Goal: Navigation & Orientation: Find specific page/section

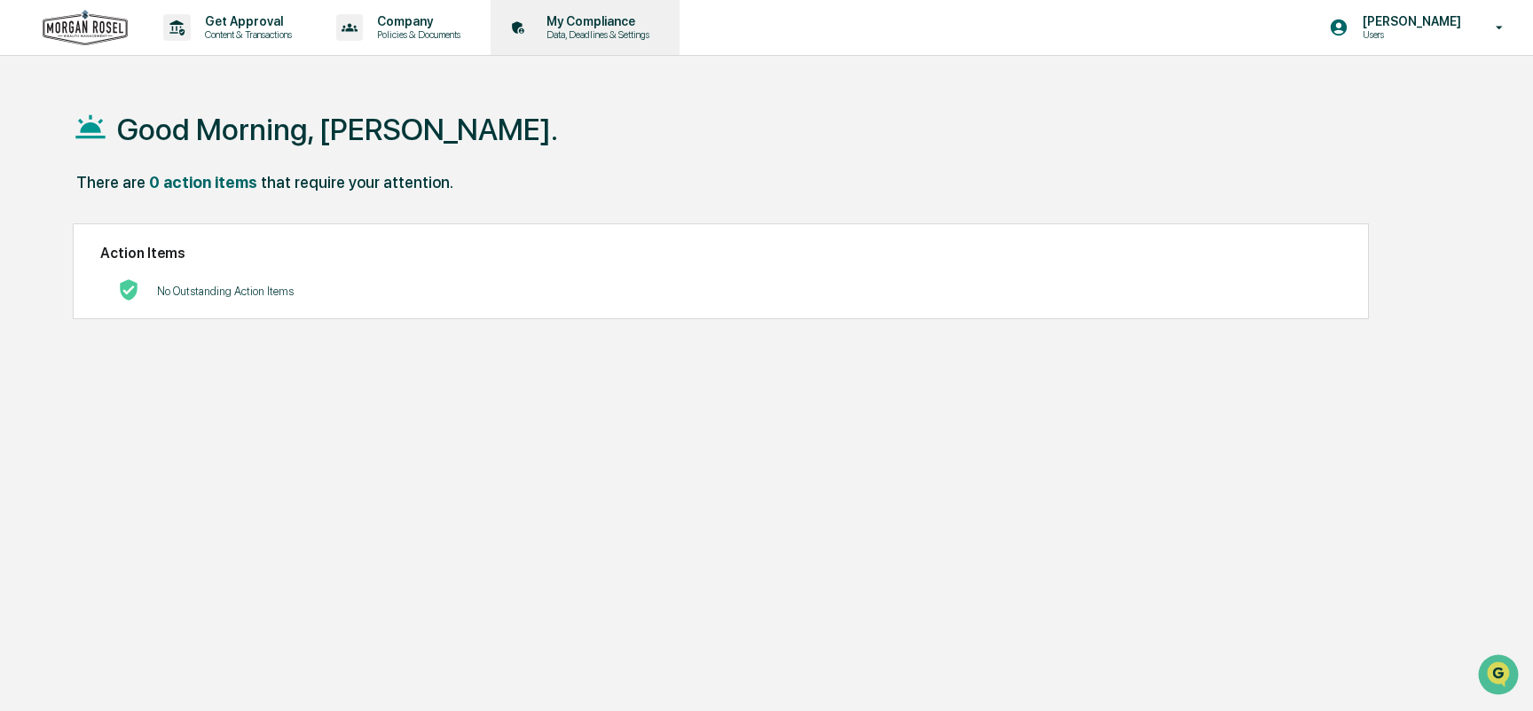
click at [581, 24] on p "My Compliance" at bounding box center [595, 21] width 126 height 14
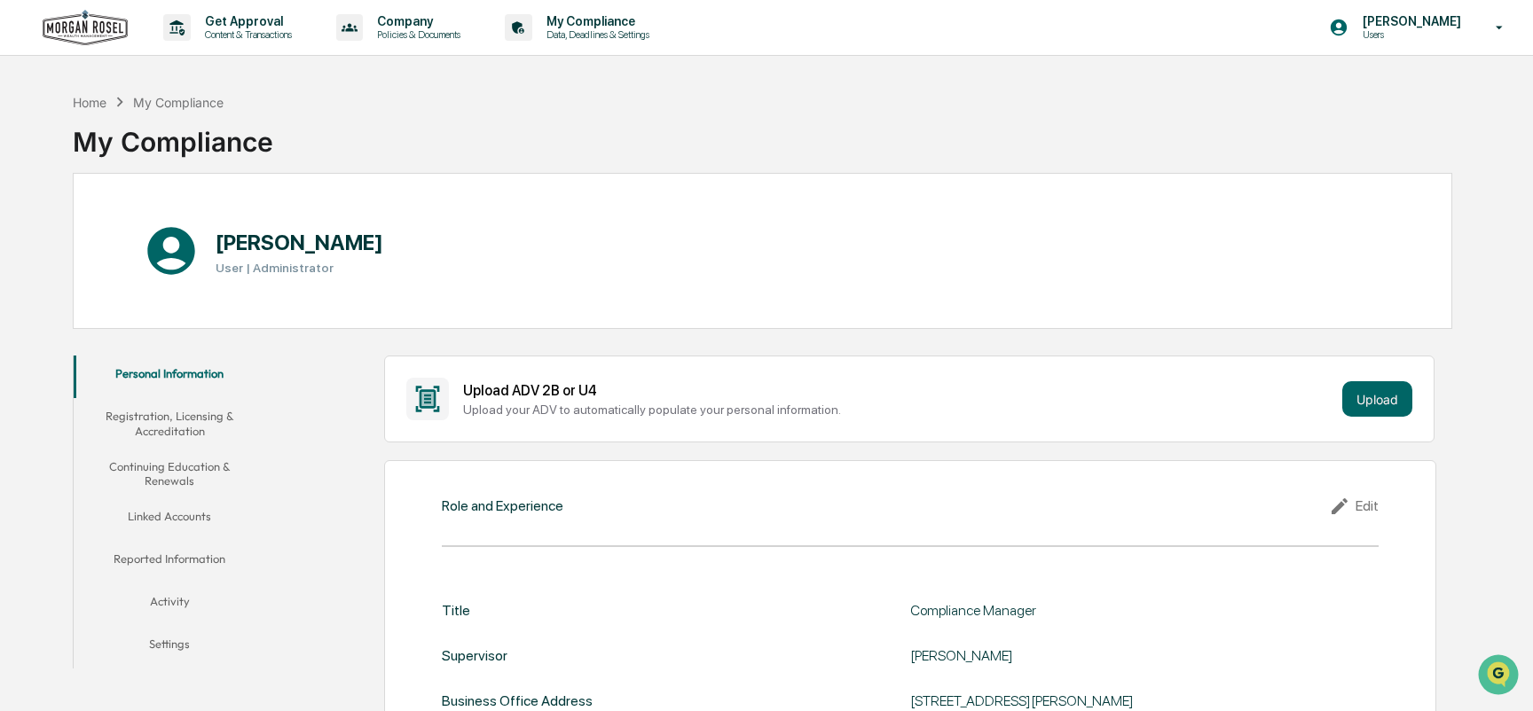
click at [184, 515] on button "Linked Accounts" at bounding box center [170, 520] width 193 height 43
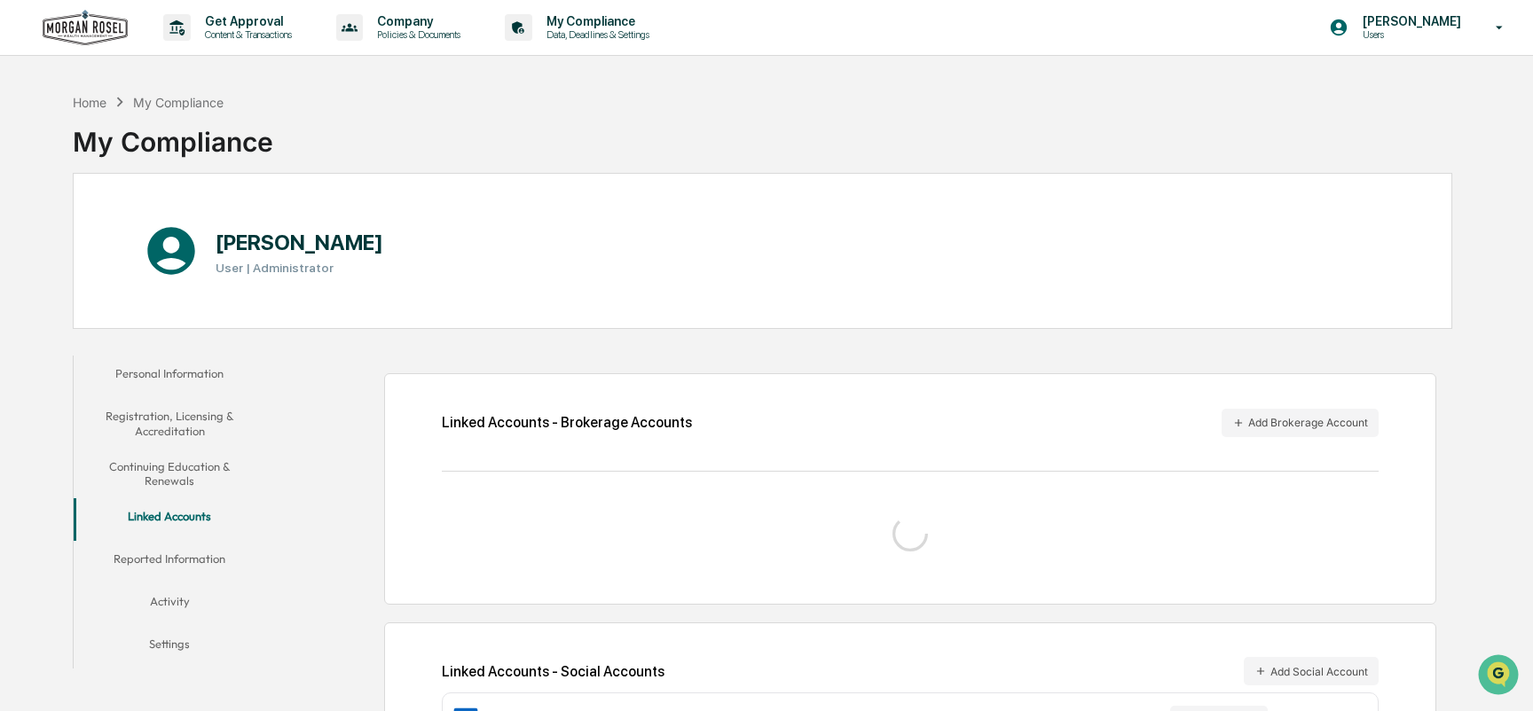
scroll to position [84, 0]
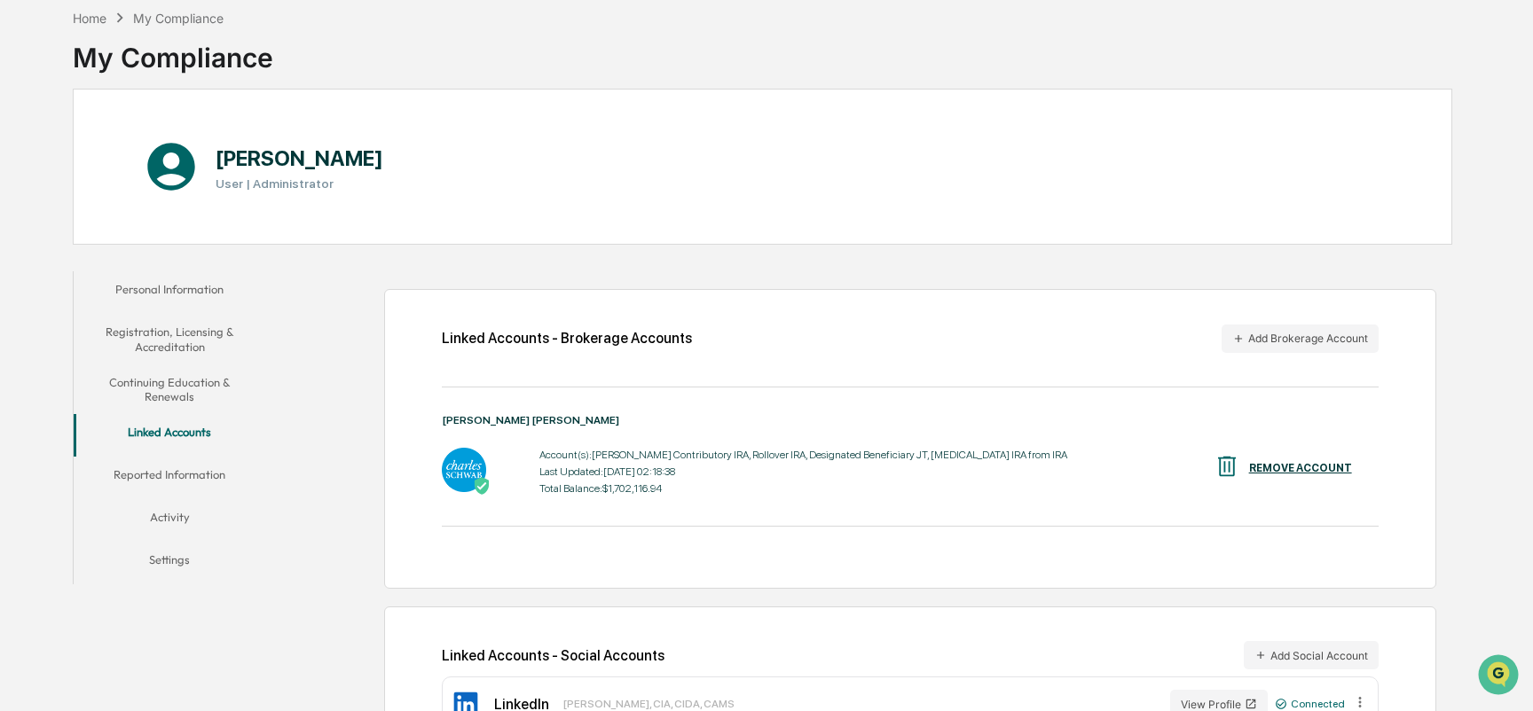
click at [159, 519] on button "Activity" at bounding box center [170, 520] width 193 height 43
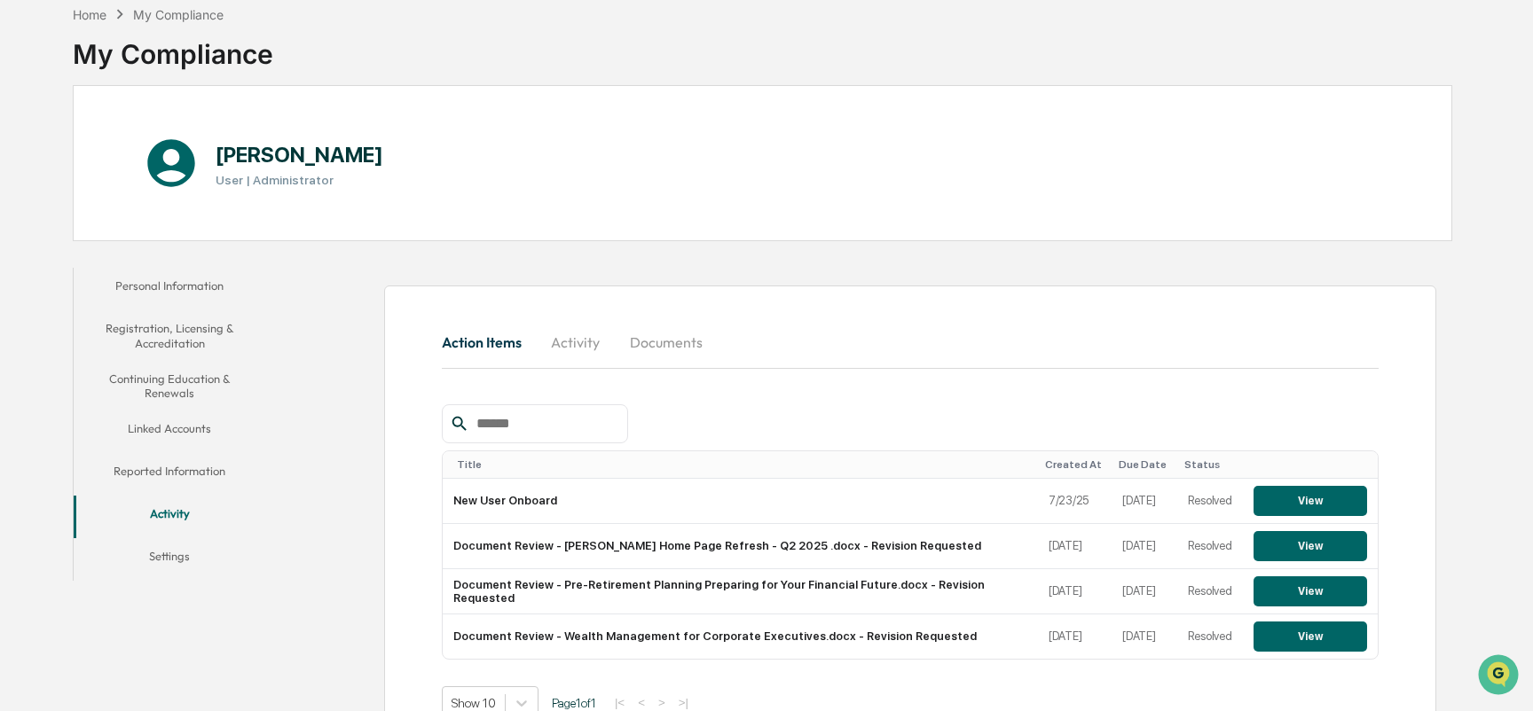
scroll to position [141, 0]
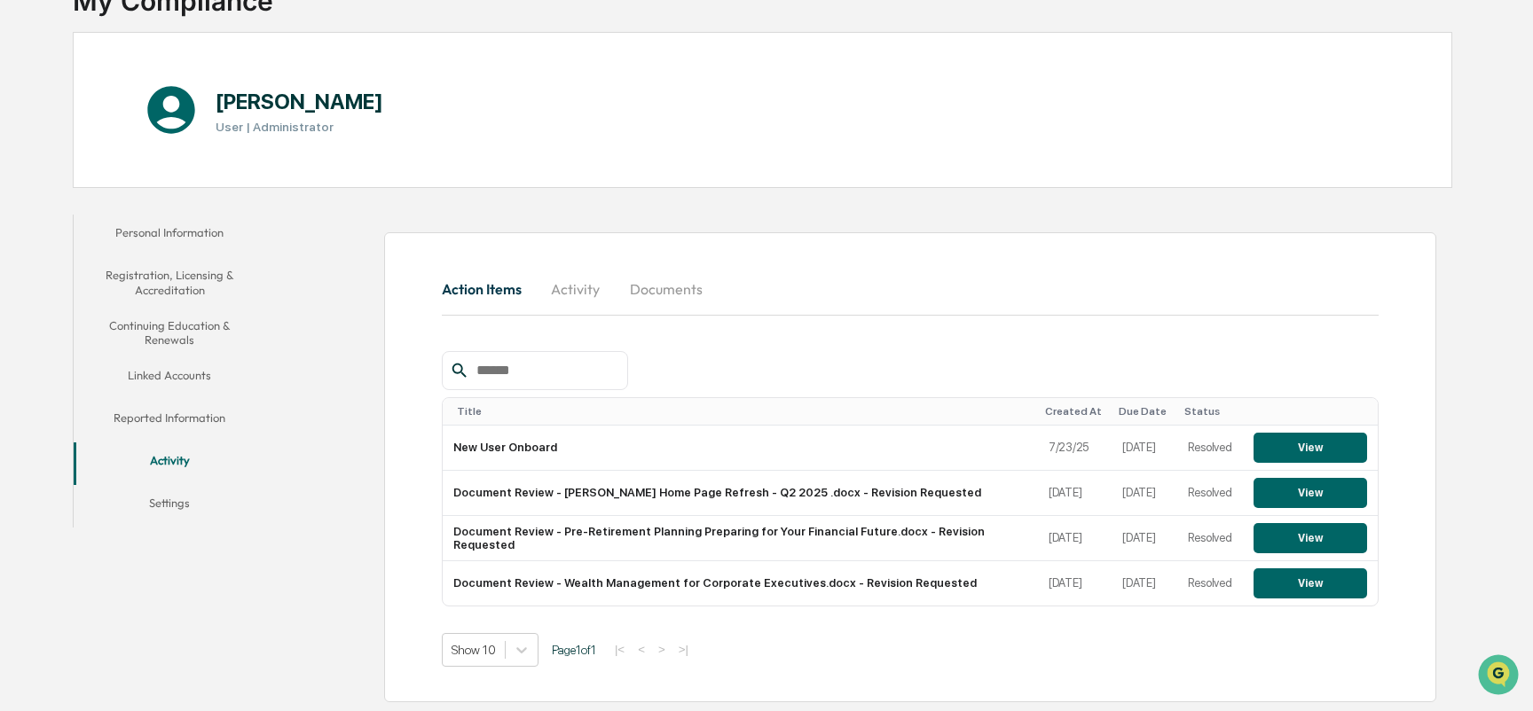
click at [573, 288] on button "Activity" at bounding box center [576, 289] width 80 height 43
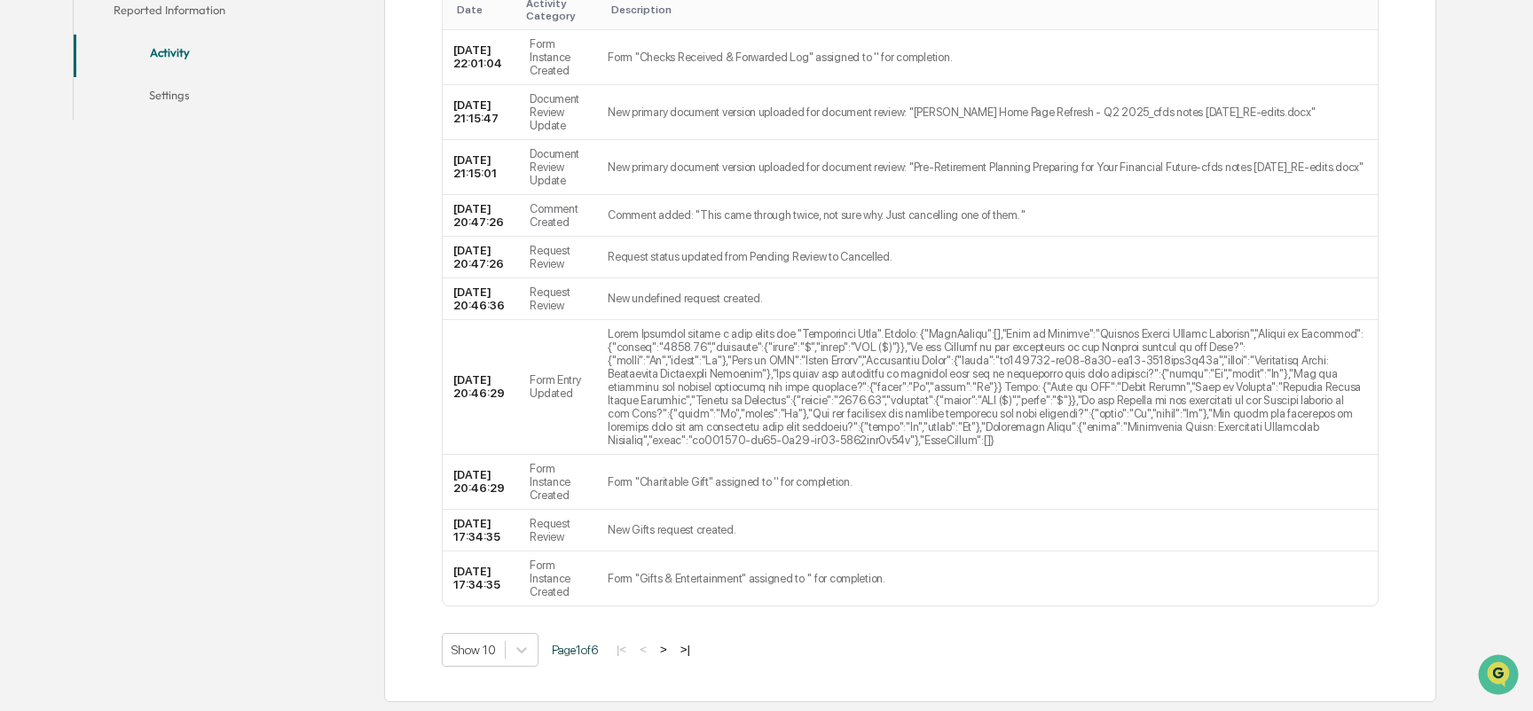
scroll to position [602, 0]
click at [672, 649] on button ">" at bounding box center [664, 649] width 18 height 15
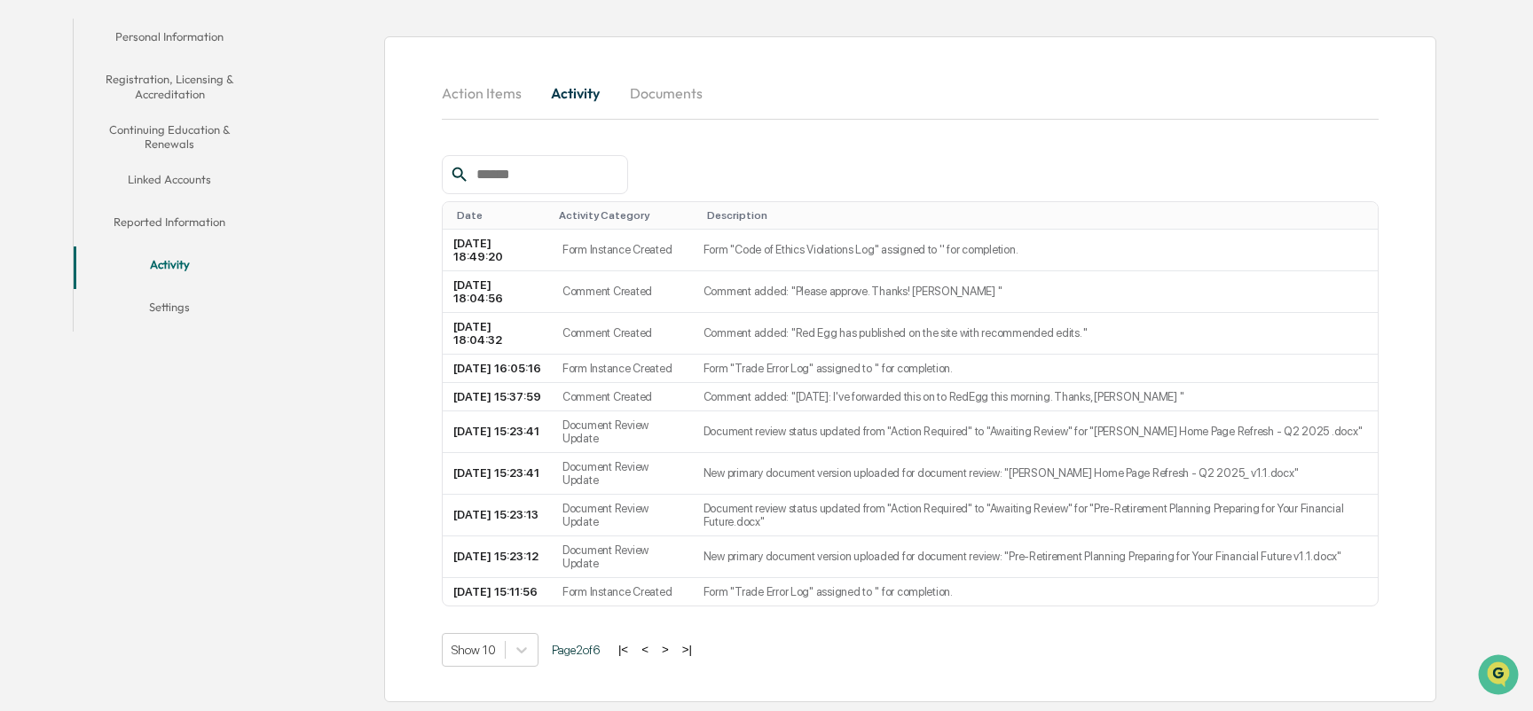
click at [672, 649] on button ">" at bounding box center [665, 649] width 18 height 15
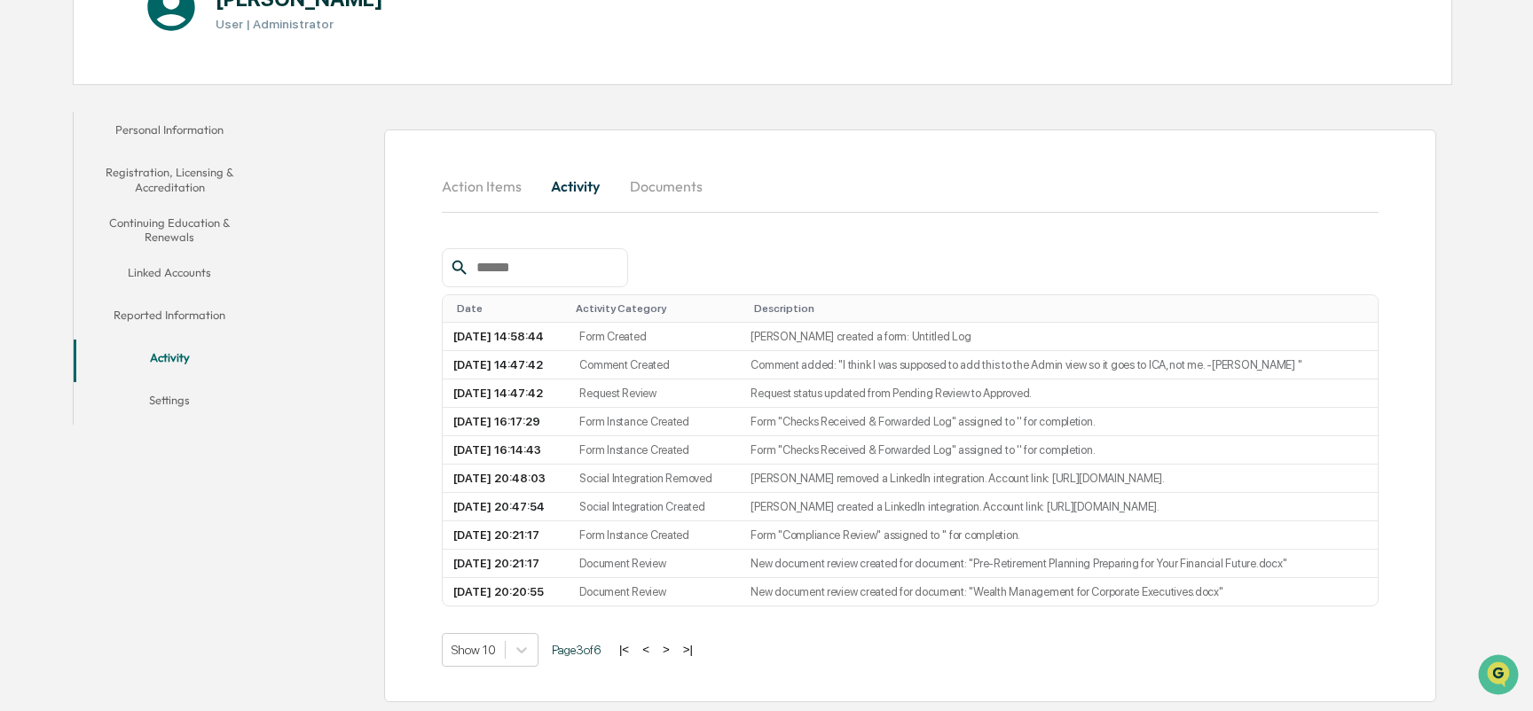
click at [170, 255] on button "Linked Accounts" at bounding box center [170, 276] width 193 height 43
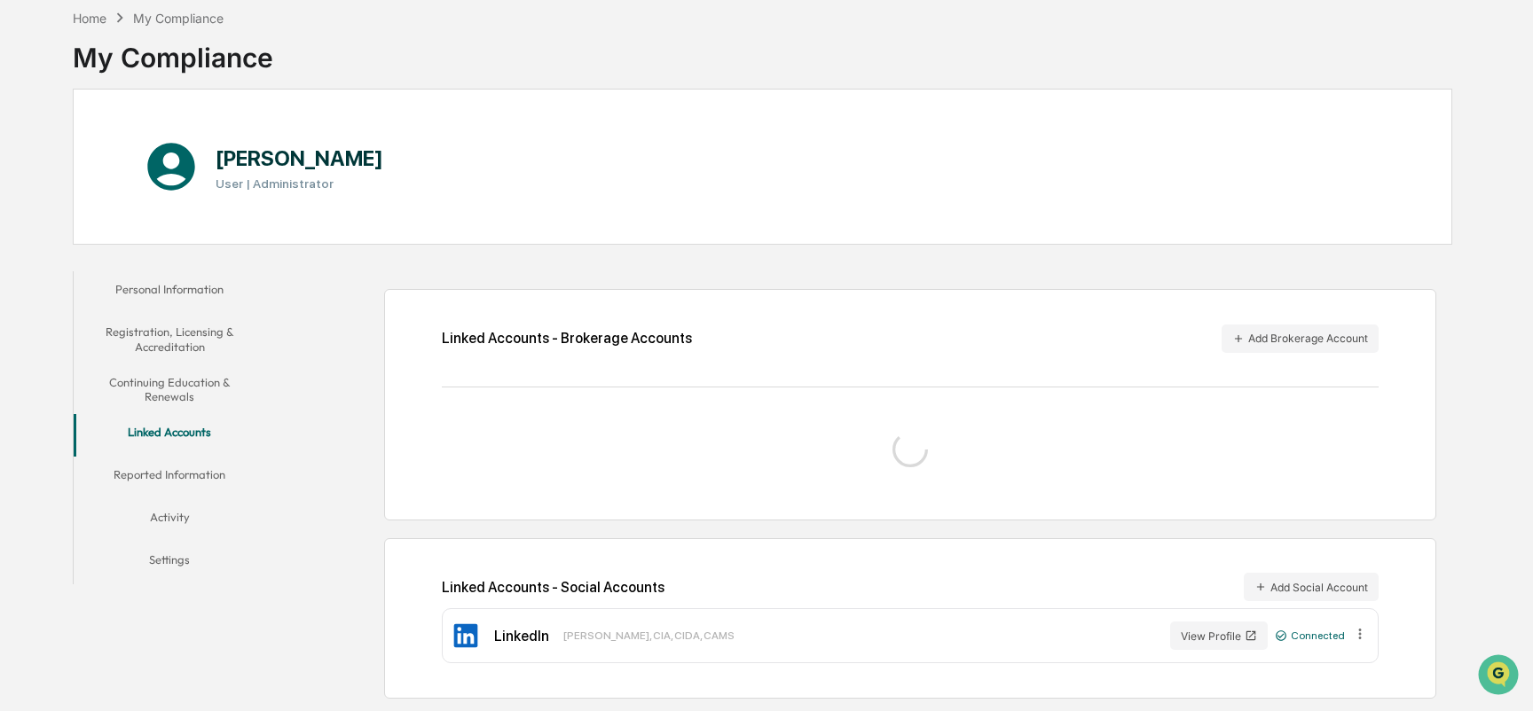
scroll to position [149, 0]
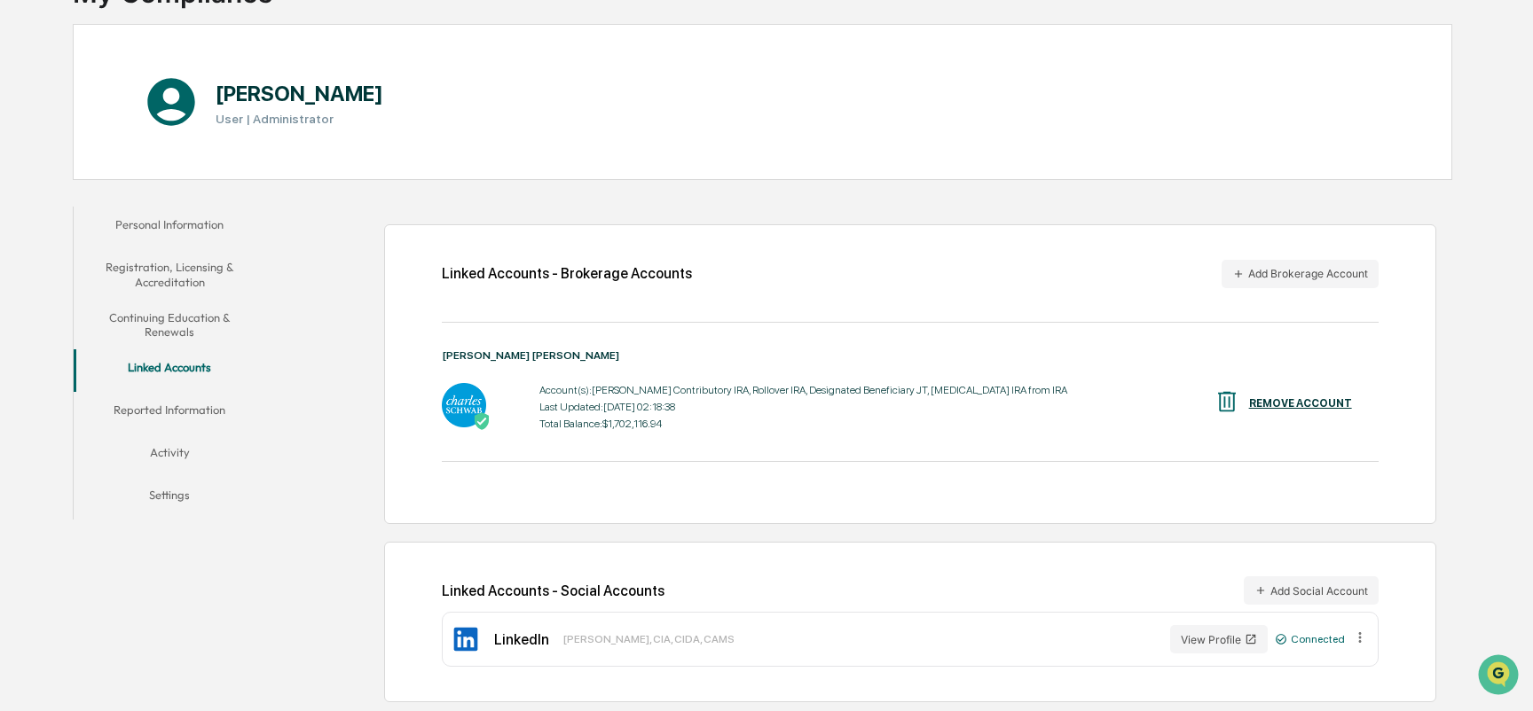
click at [165, 453] on button "Activity" at bounding box center [170, 456] width 193 height 43
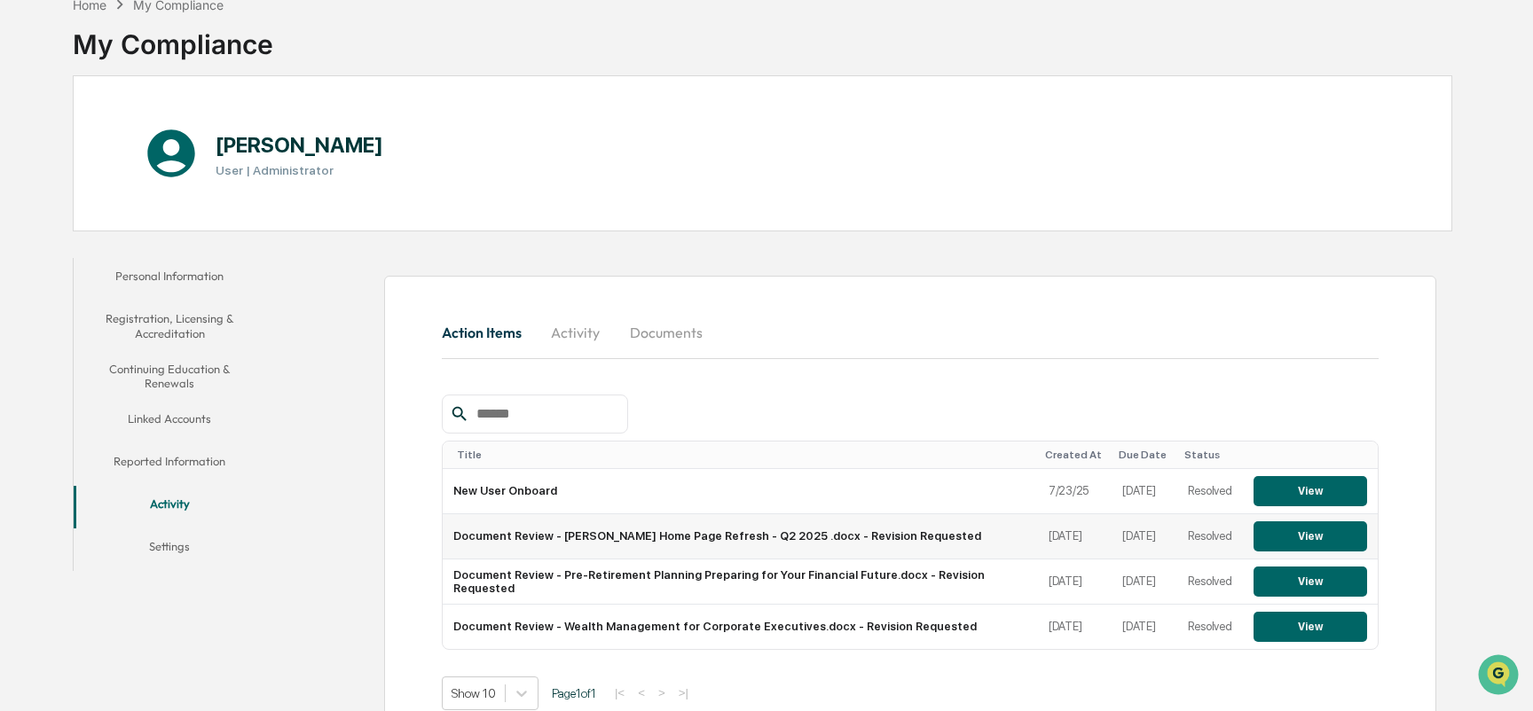
scroll to position [141, 0]
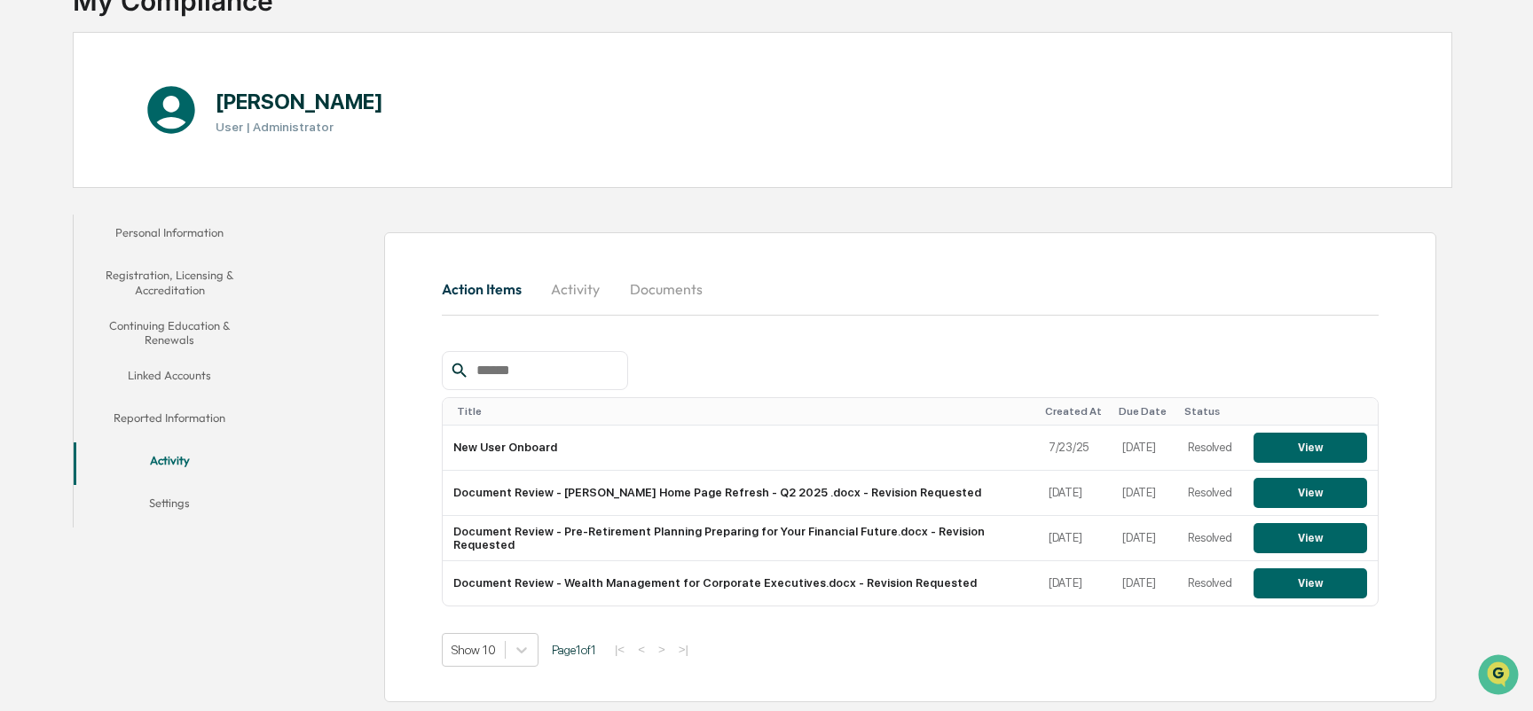
click at [565, 291] on button "Activity" at bounding box center [576, 289] width 80 height 43
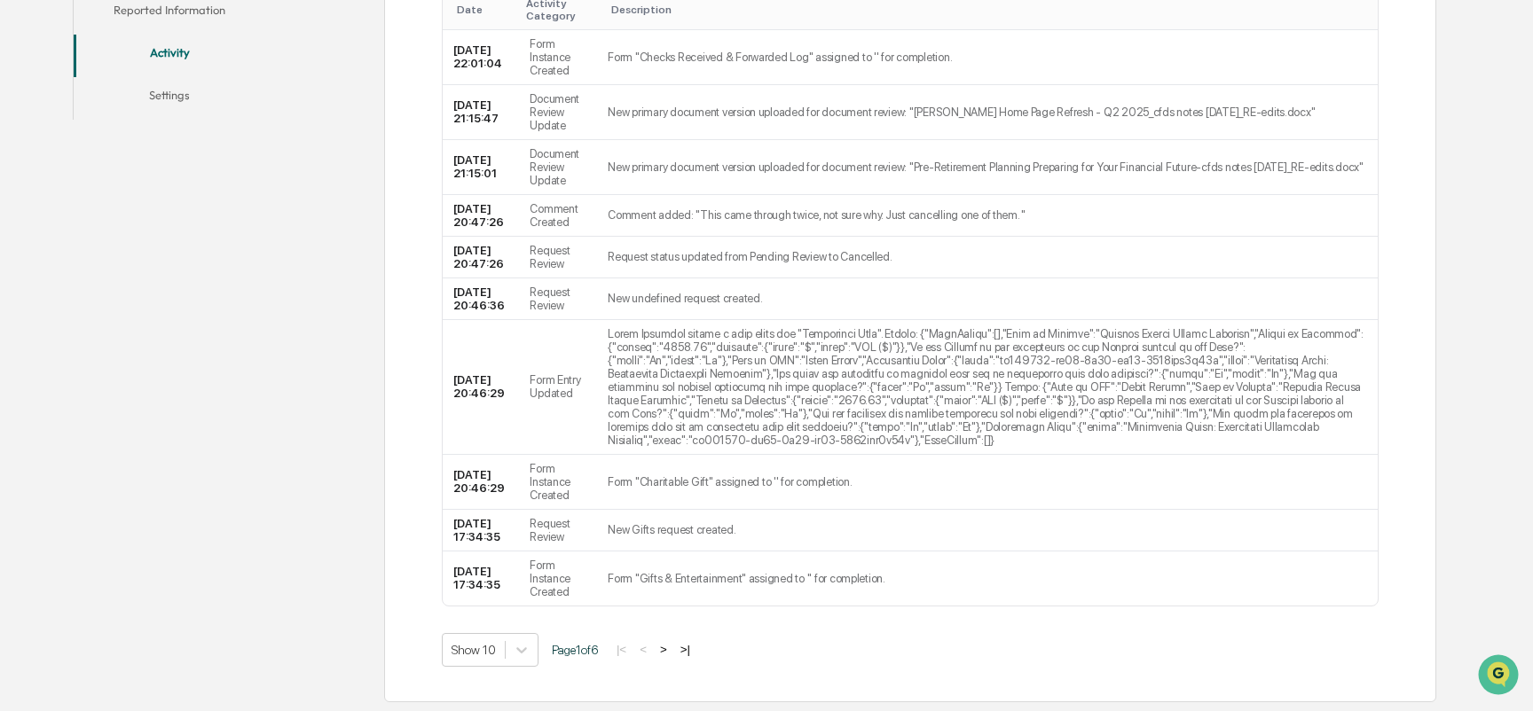
click at [671, 652] on button ">" at bounding box center [664, 649] width 18 height 15
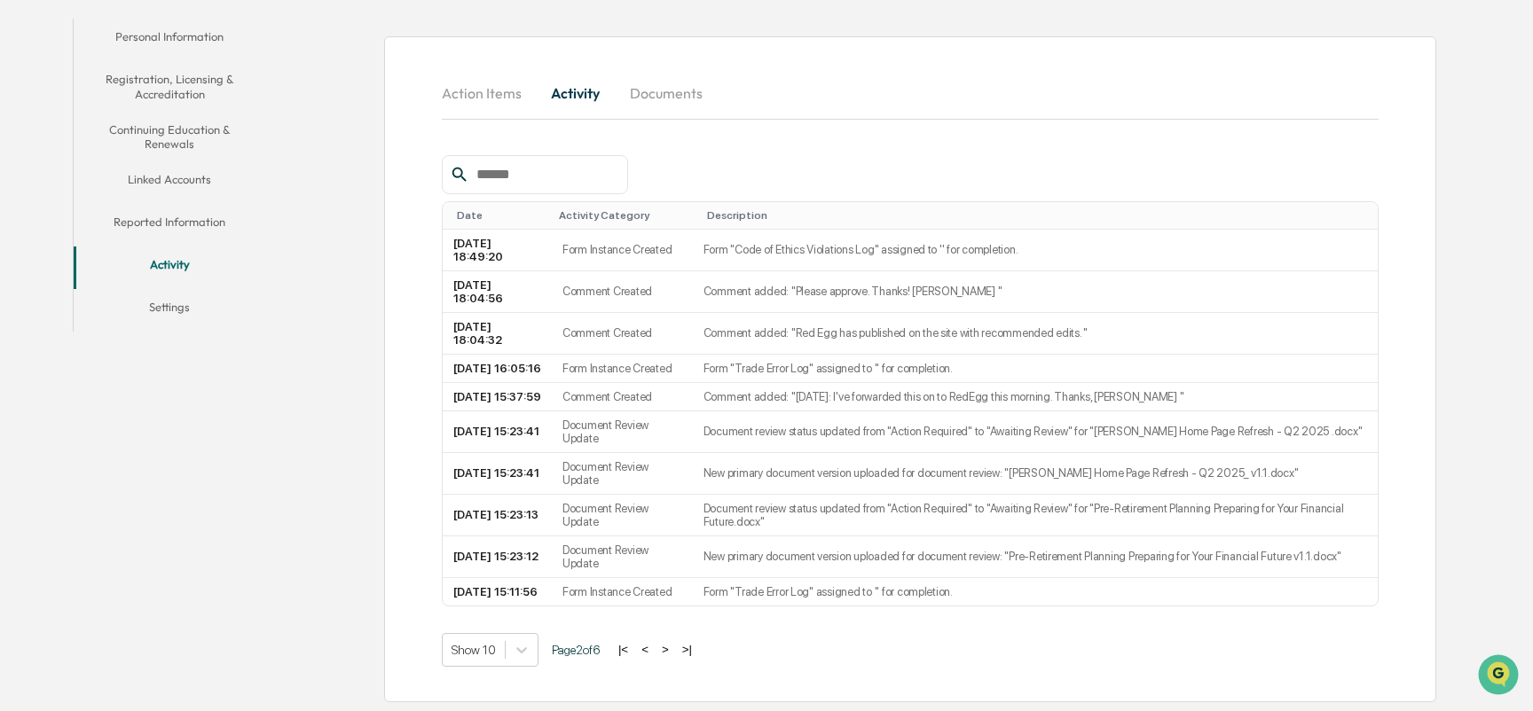
click at [672, 648] on button ">" at bounding box center [665, 649] width 18 height 15
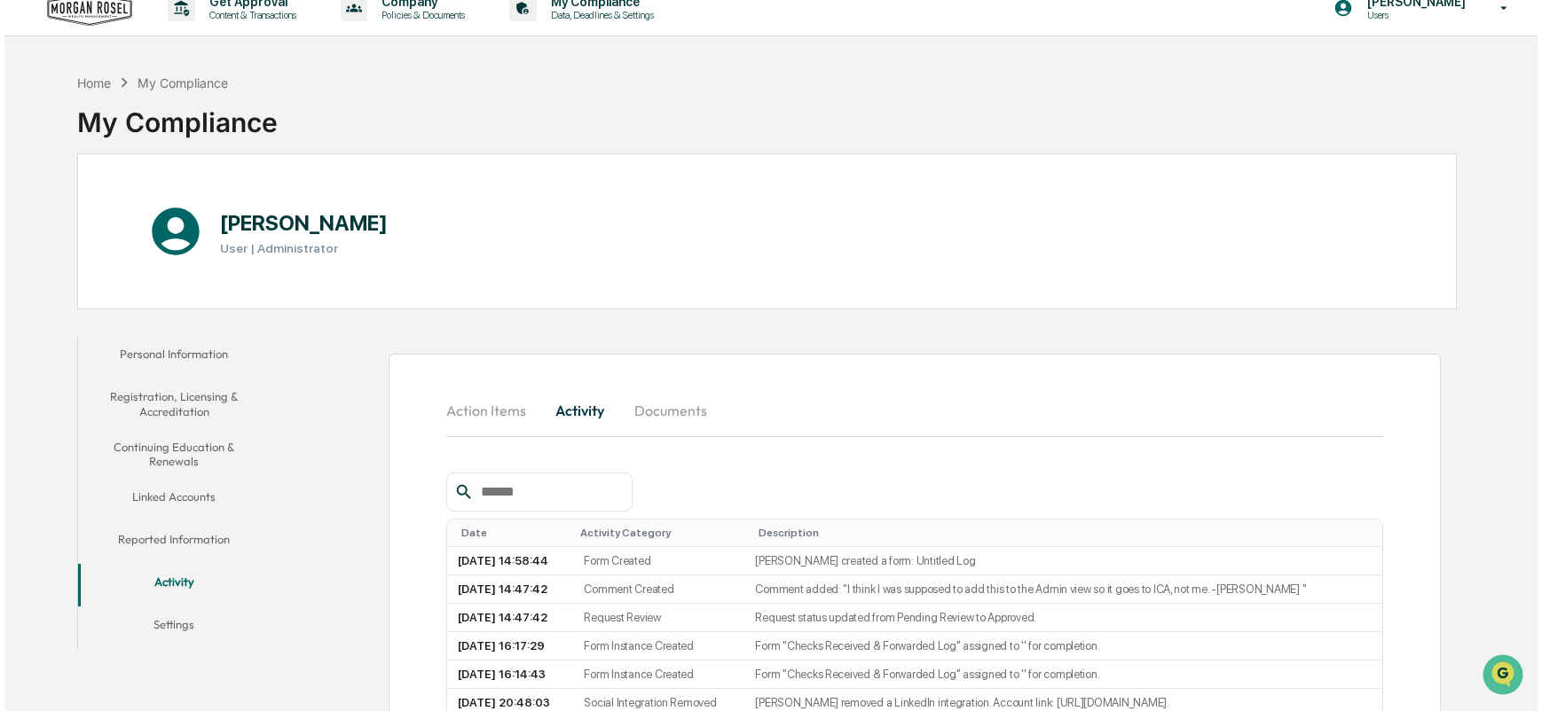
scroll to position [0, 0]
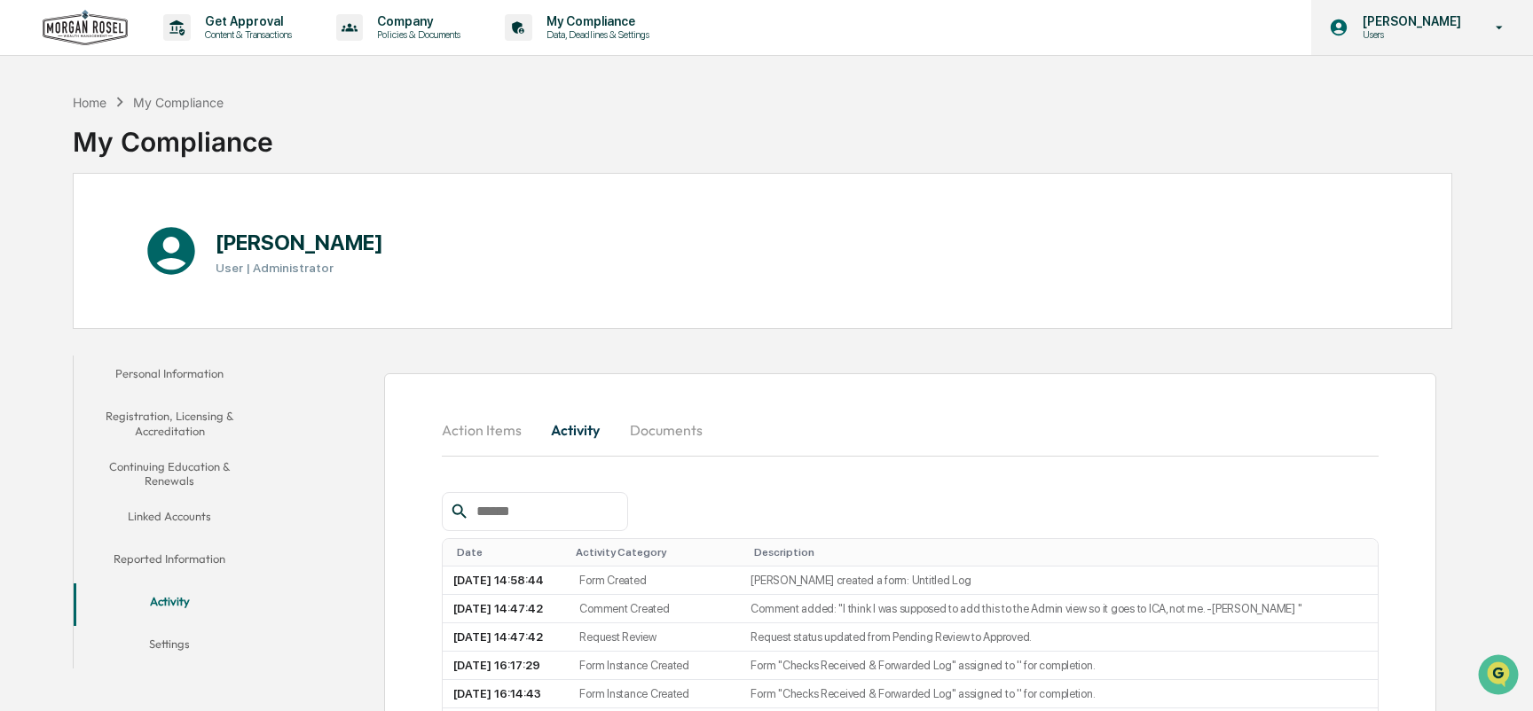
click at [1392, 29] on p "Users" at bounding box center [1409, 34] width 122 height 12
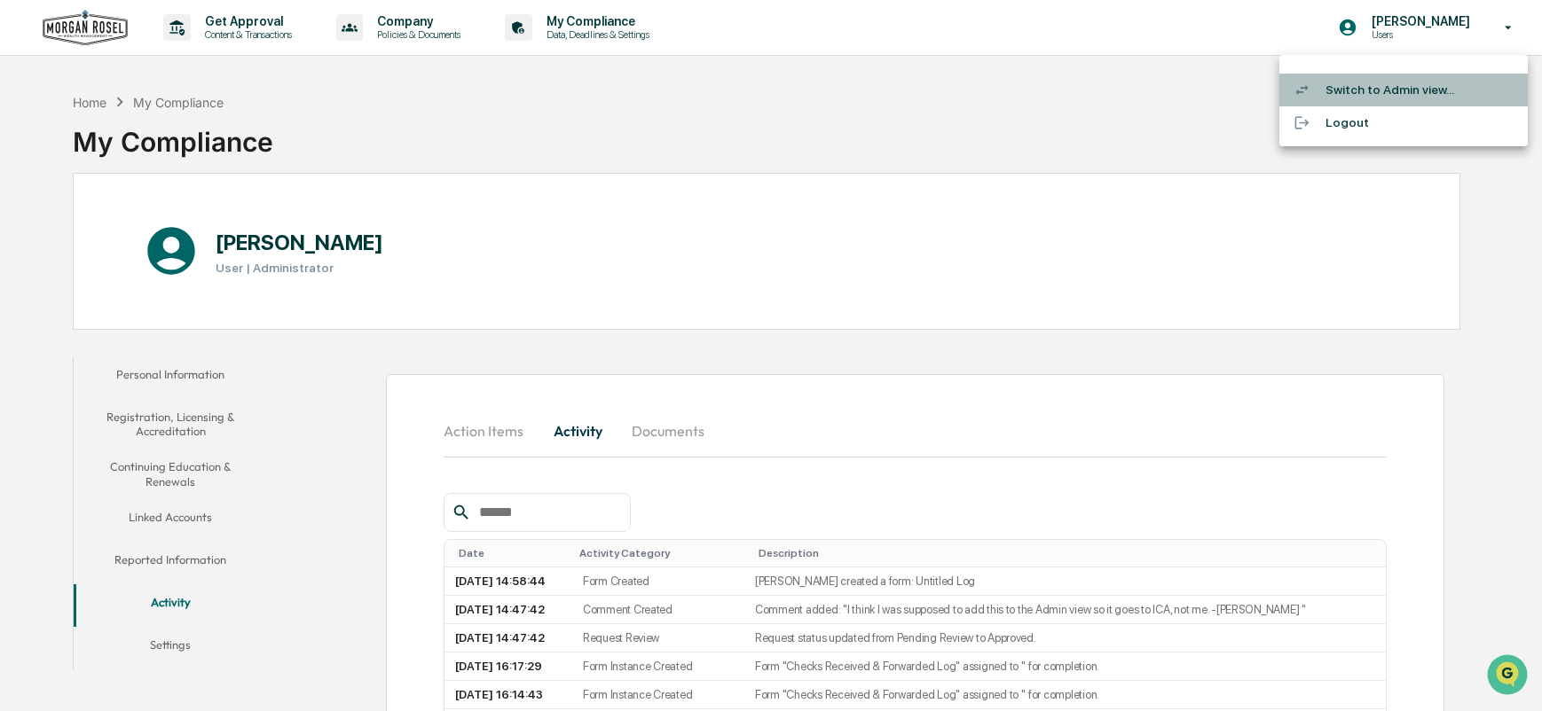
click at [1355, 90] on li "Switch to Admin view..." at bounding box center [1403, 90] width 248 height 33
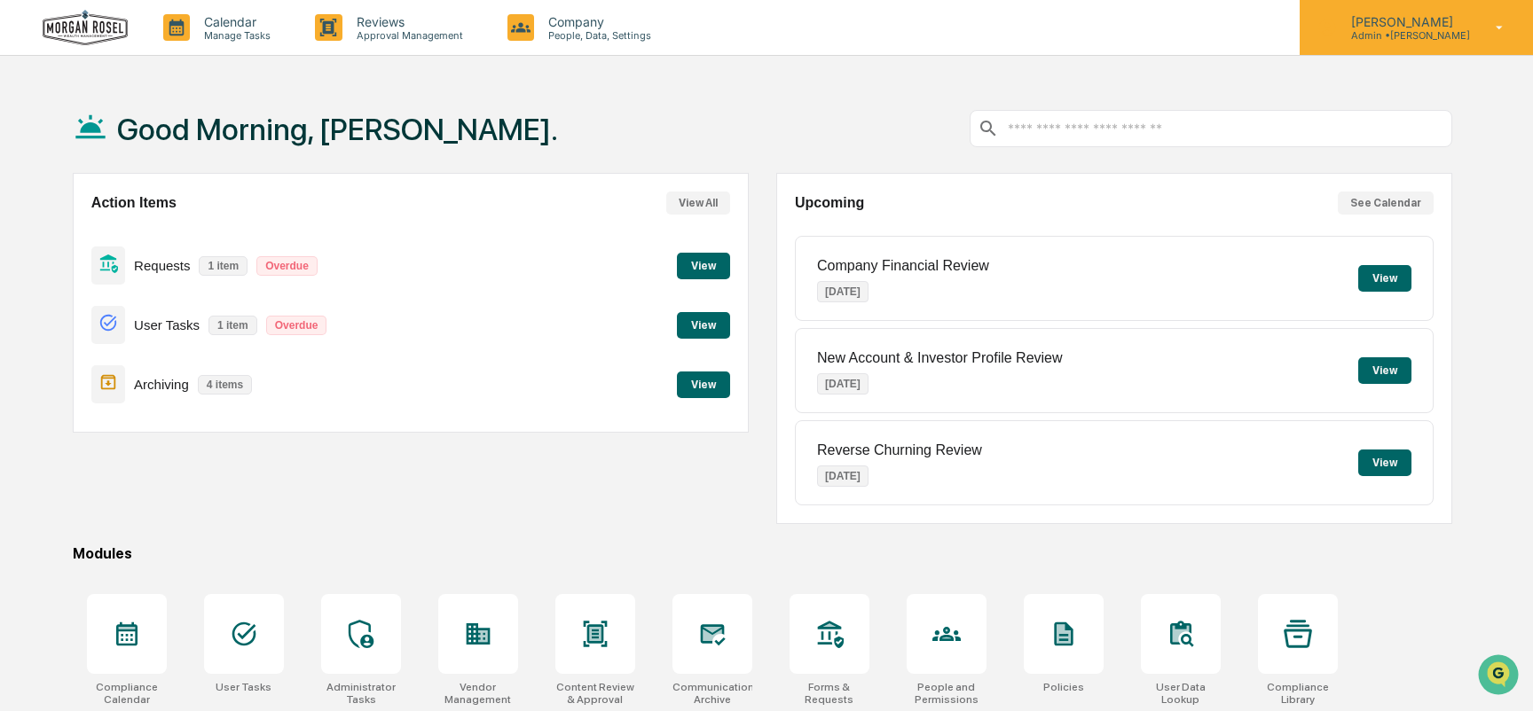
click at [1422, 33] on p "Admin • [PERSON_NAME]" at bounding box center [1403, 35] width 133 height 12
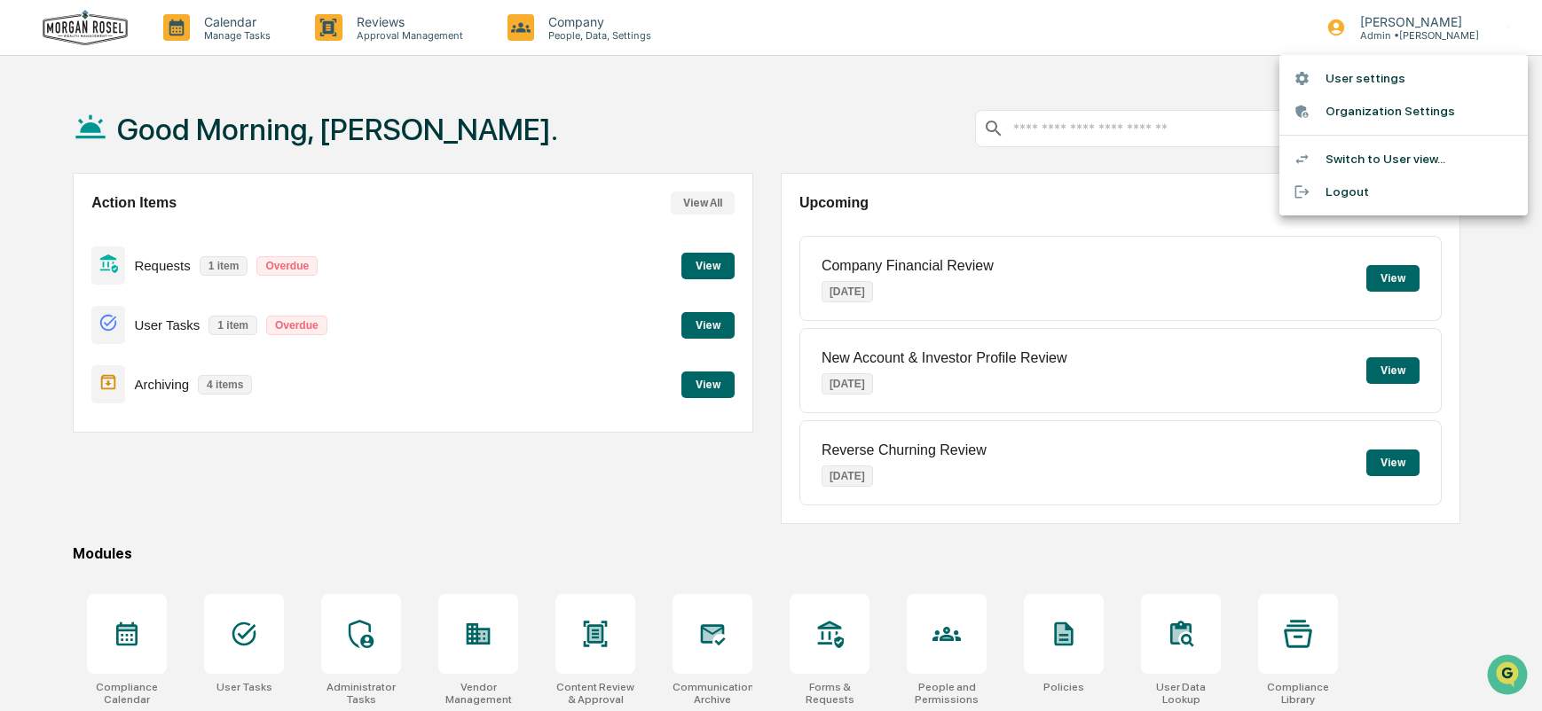
click at [1350, 191] on li "Logout" at bounding box center [1403, 192] width 248 height 33
